Goal: Communication & Community: Participate in discussion

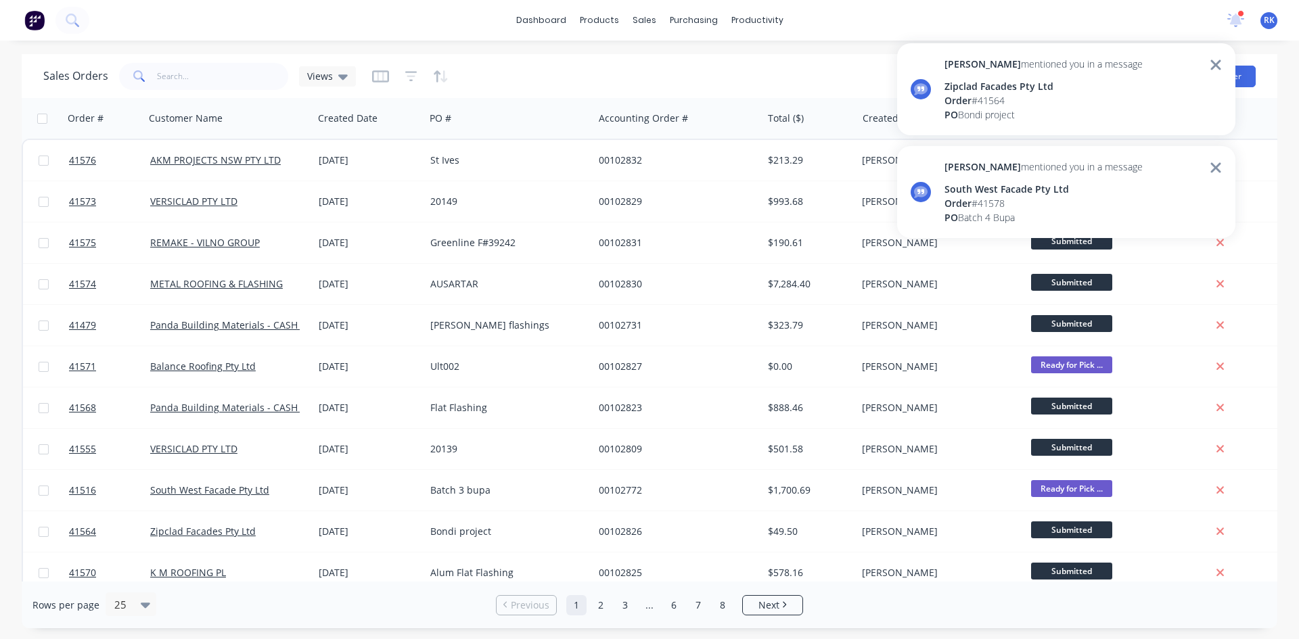
click at [997, 191] on div "South West Facade Pty Ltd" at bounding box center [1044, 189] width 198 height 14
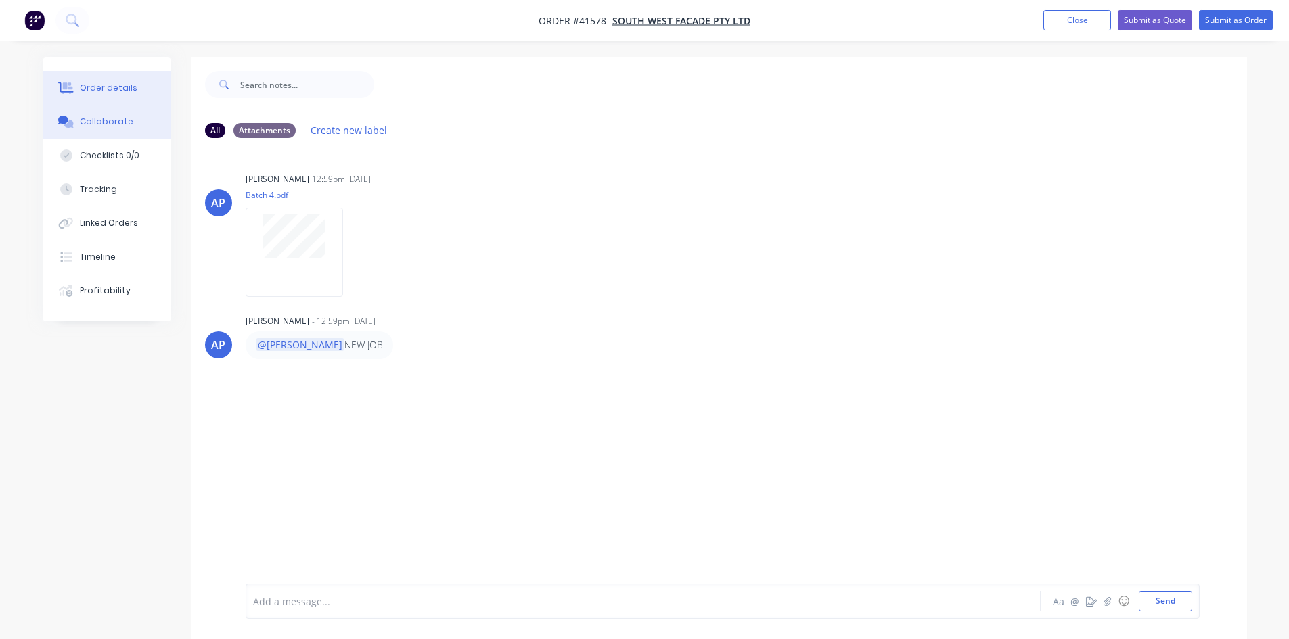
click at [117, 82] on div "Order details" at bounding box center [109, 88] width 58 height 12
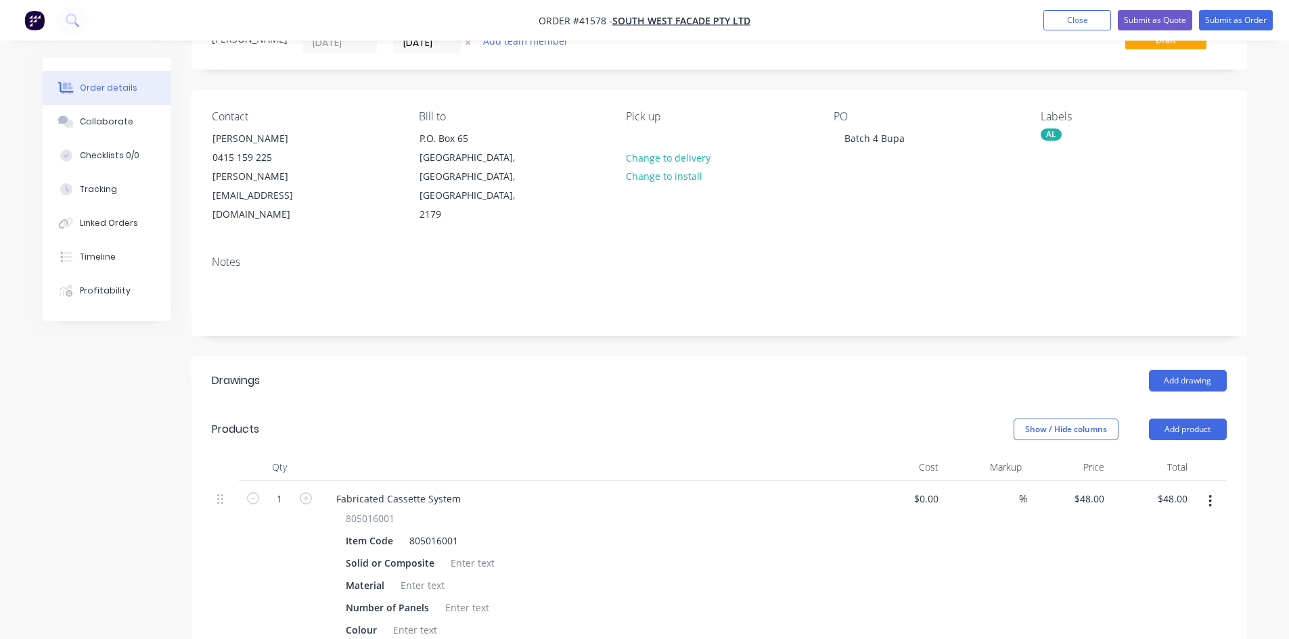
scroll to position [203, 0]
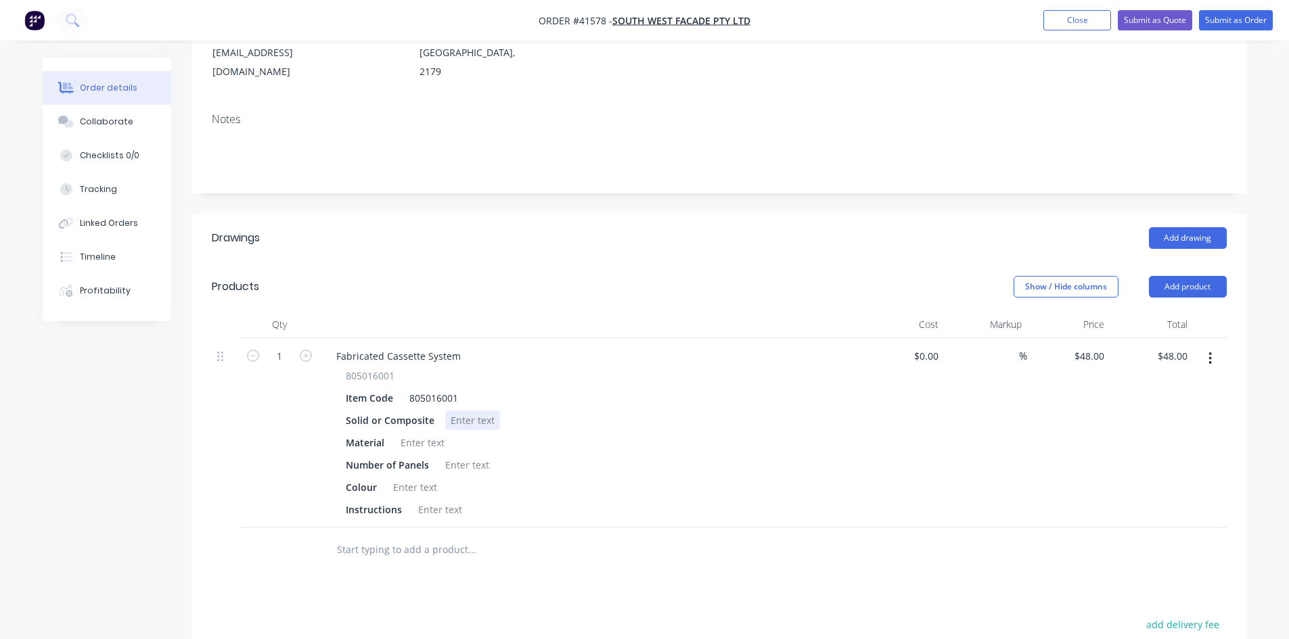
click at [468, 411] on div at bounding box center [472, 421] width 55 height 20
click at [418, 433] on div at bounding box center [422, 443] width 55 height 20
click at [471, 455] on div at bounding box center [467, 465] width 55 height 20
click at [413, 478] on div at bounding box center [415, 488] width 55 height 20
click at [427, 500] on div at bounding box center [440, 510] width 55 height 20
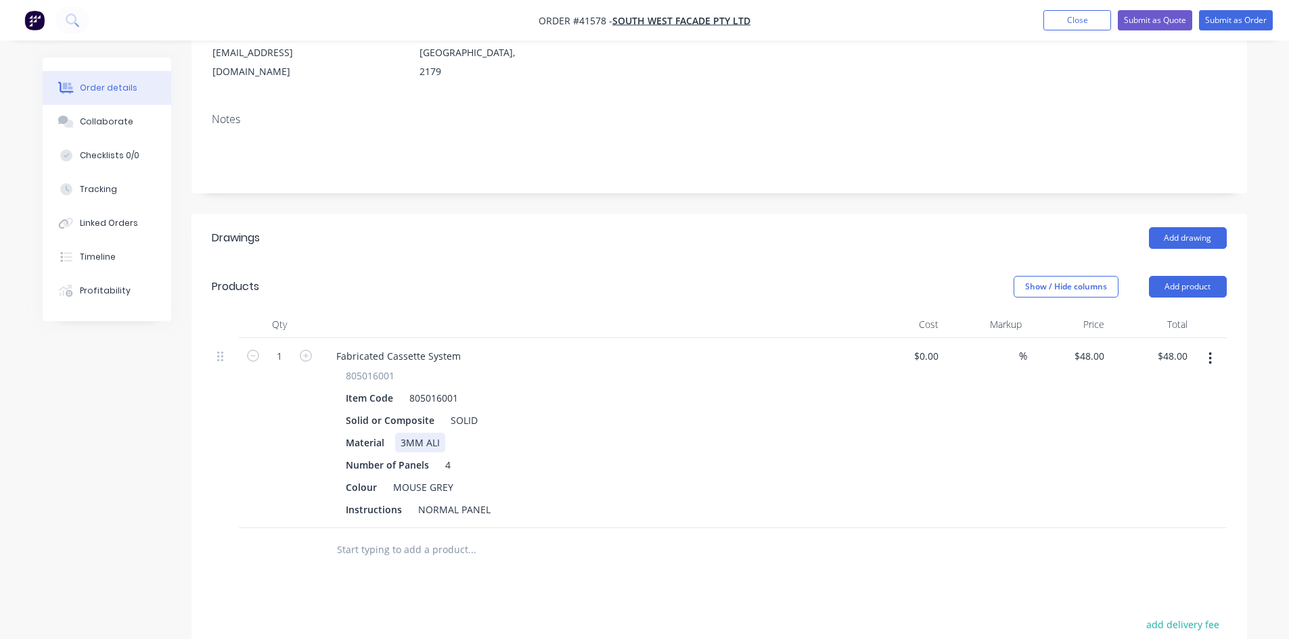
click at [632, 433] on div "Material 3MM ALI" at bounding box center [587, 443] width 495 height 20
click at [109, 116] on div "Collaborate" at bounding box center [106, 122] width 53 height 12
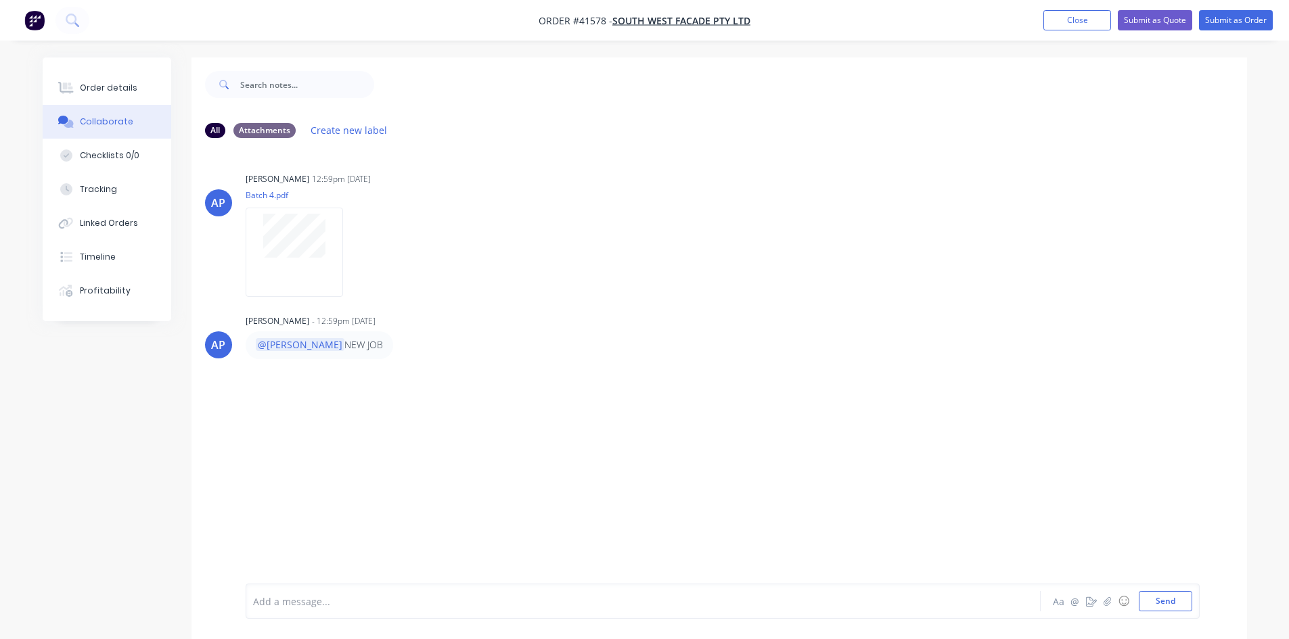
click at [308, 602] on div at bounding box center [606, 602] width 704 height 14
click at [1175, 602] on button "Send" at bounding box center [1165, 601] width 53 height 20
click at [982, 496] on div "AP [PERSON_NAME] 12:59pm [DATE] Batch 4.pdf Labels Download AP [PERSON_NAME] - …" at bounding box center [719, 366] width 1056 height 435
click at [1073, 19] on button "Close" at bounding box center [1077, 20] width 68 height 20
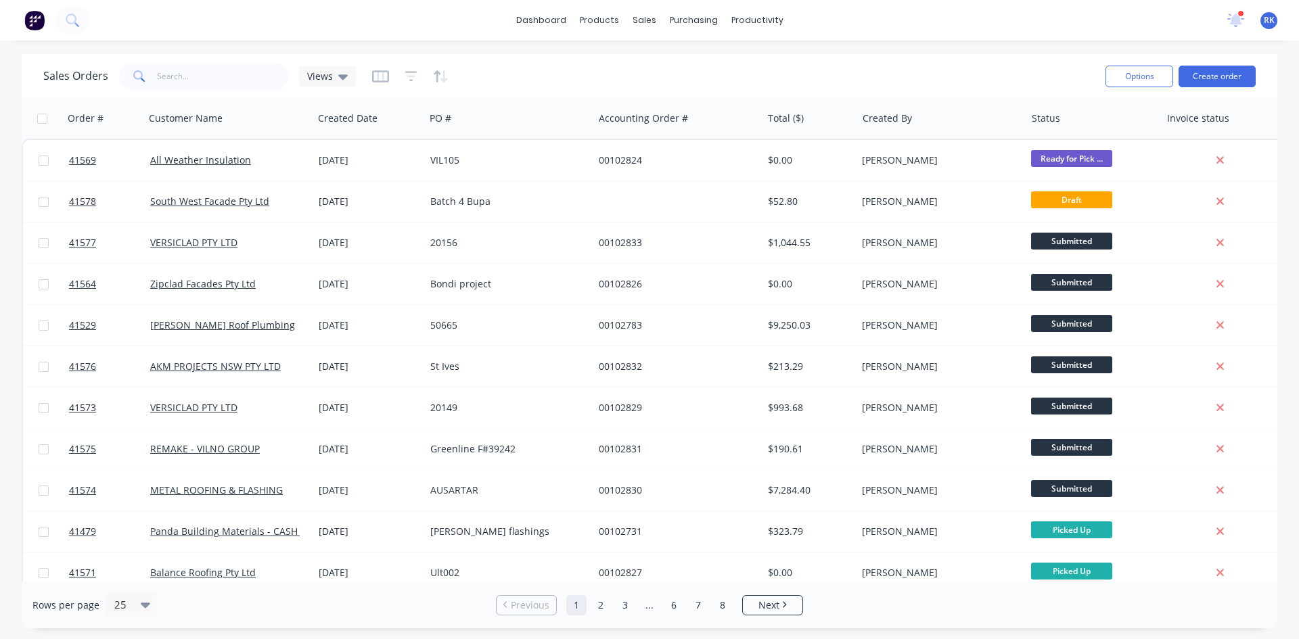
click at [1242, 15] on div at bounding box center [1241, 13] width 7 height 7
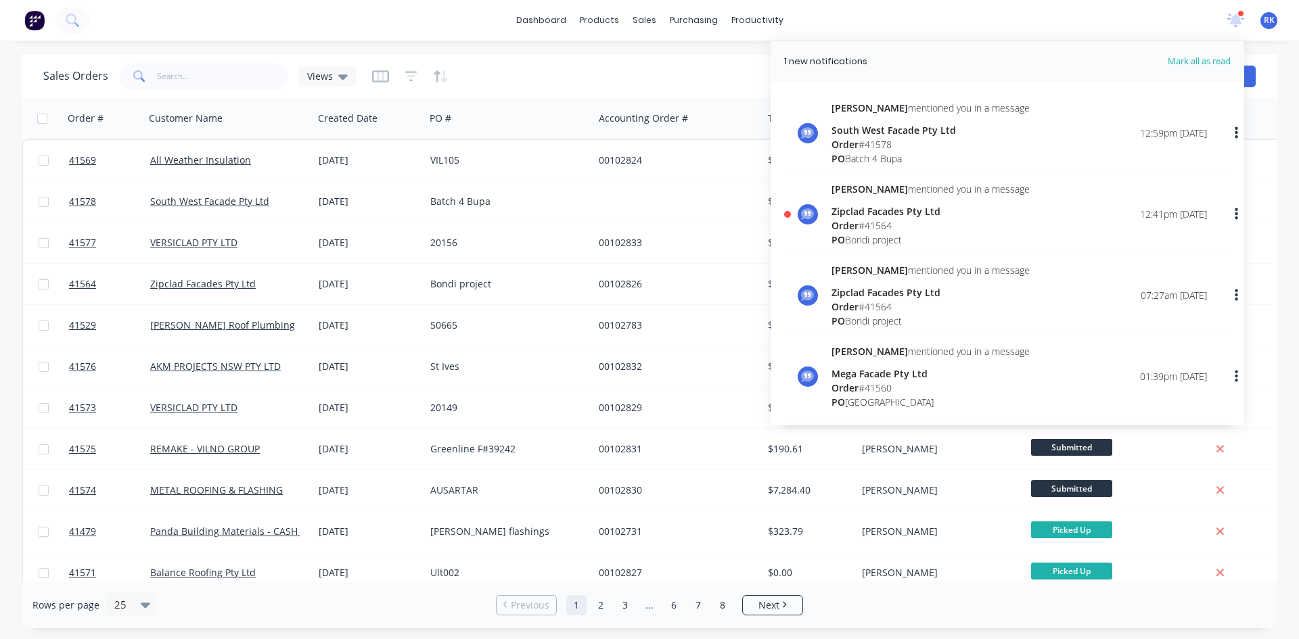
click at [844, 230] on span "Order" at bounding box center [845, 225] width 27 height 13
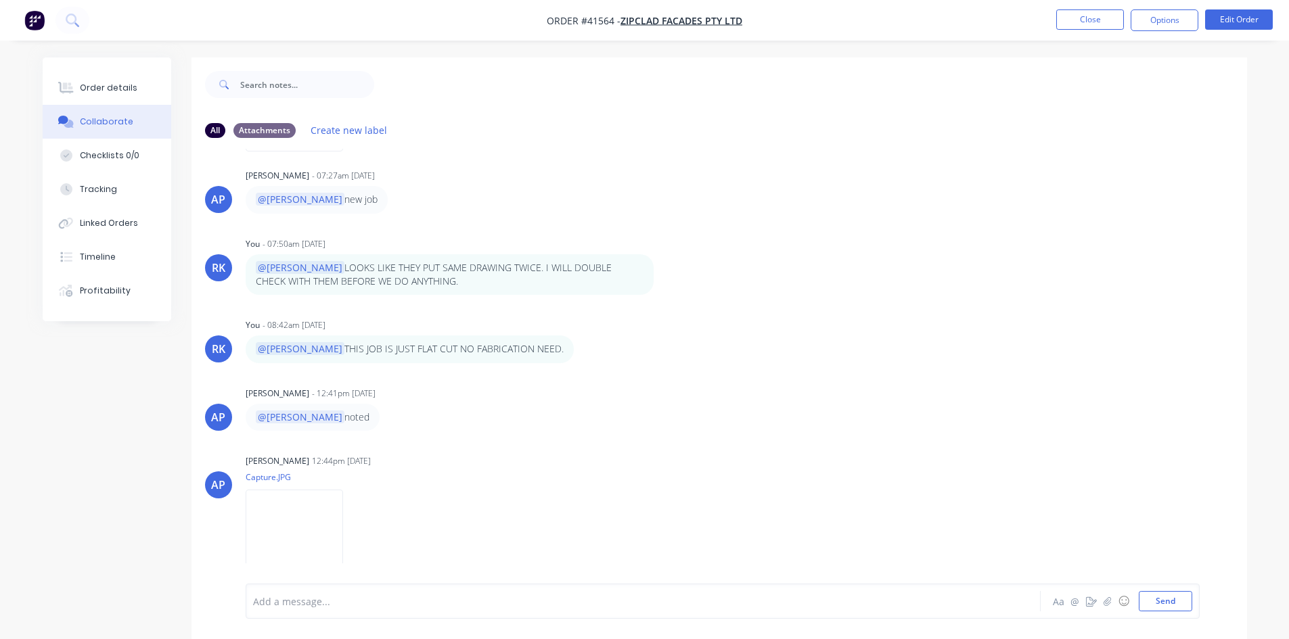
scroll to position [430, 0]
click at [288, 518] on img at bounding box center [294, 533] width 97 height 89
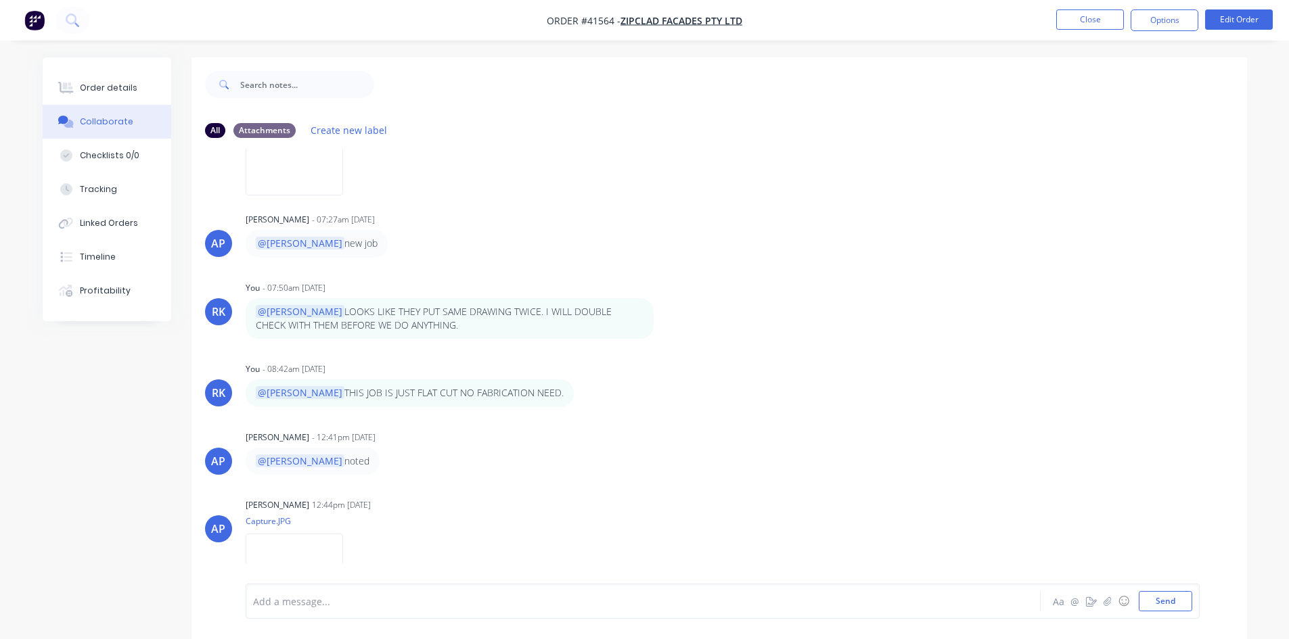
scroll to position [295, 0]
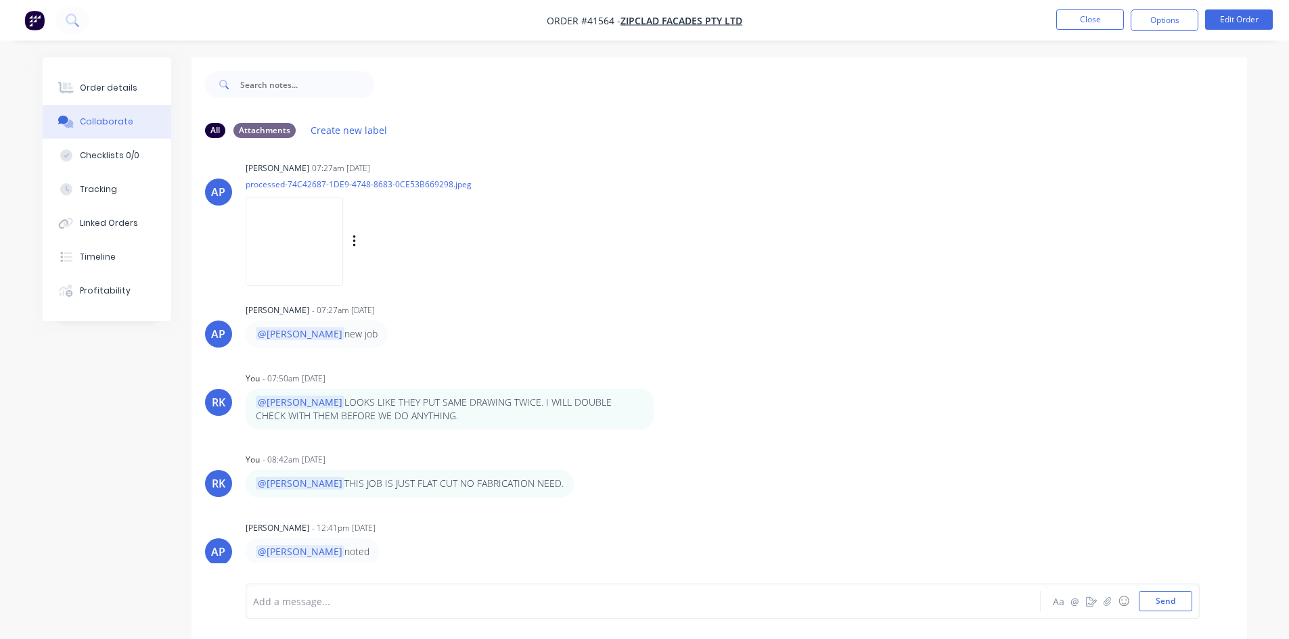
click at [284, 232] on img at bounding box center [294, 241] width 97 height 89
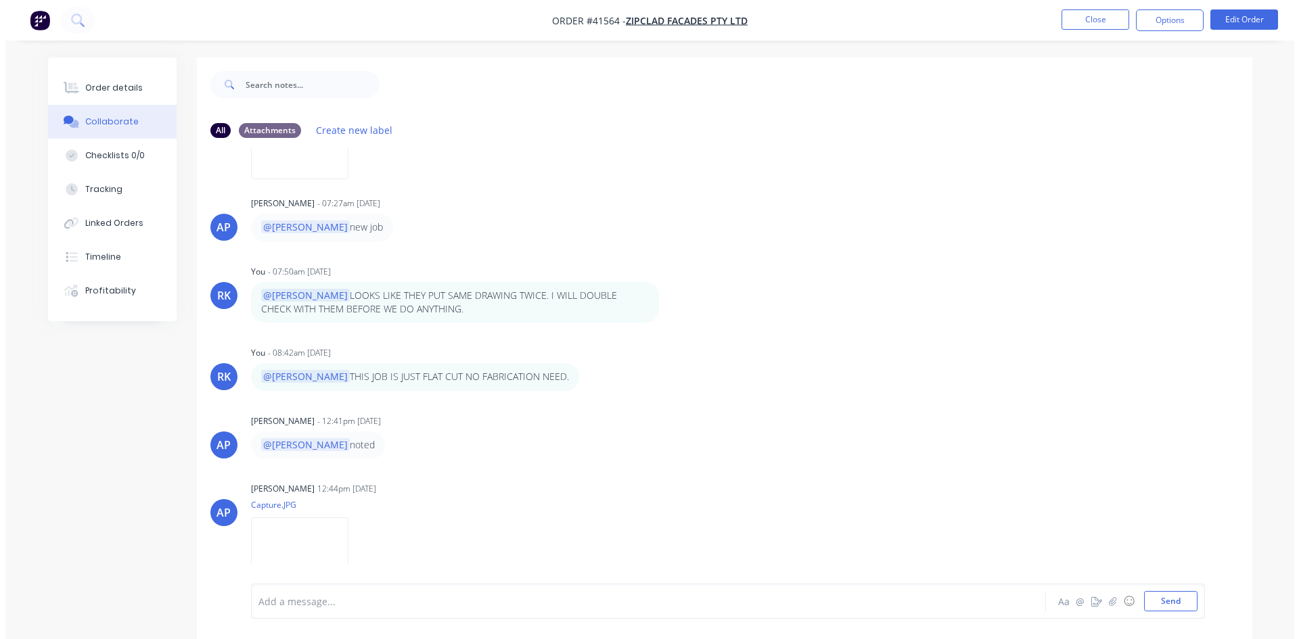
scroll to position [430, 0]
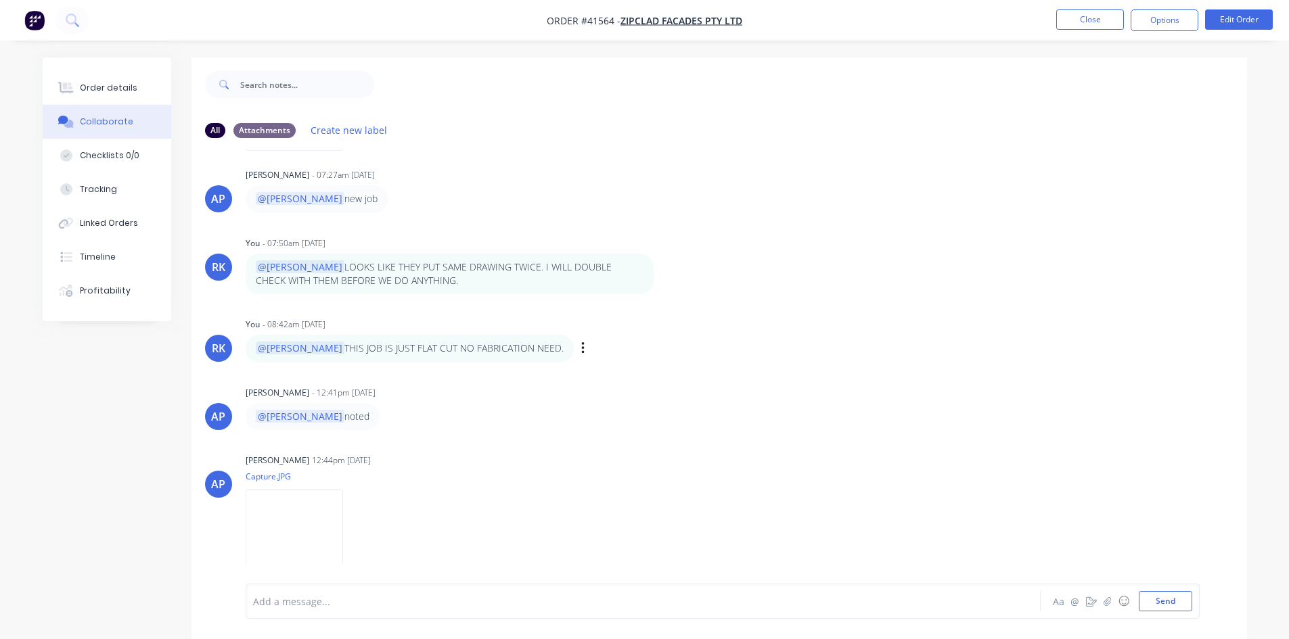
click at [736, 319] on div "RK You - 08:42am [DATE] @[PERSON_NAME] THIS JOB IS JUST FLAT CUT NO FABRICATION…" at bounding box center [719, 338] width 1056 height 47
click at [1090, 27] on button "Close" at bounding box center [1090, 19] width 68 height 20
